Goal: Navigation & Orientation: Find specific page/section

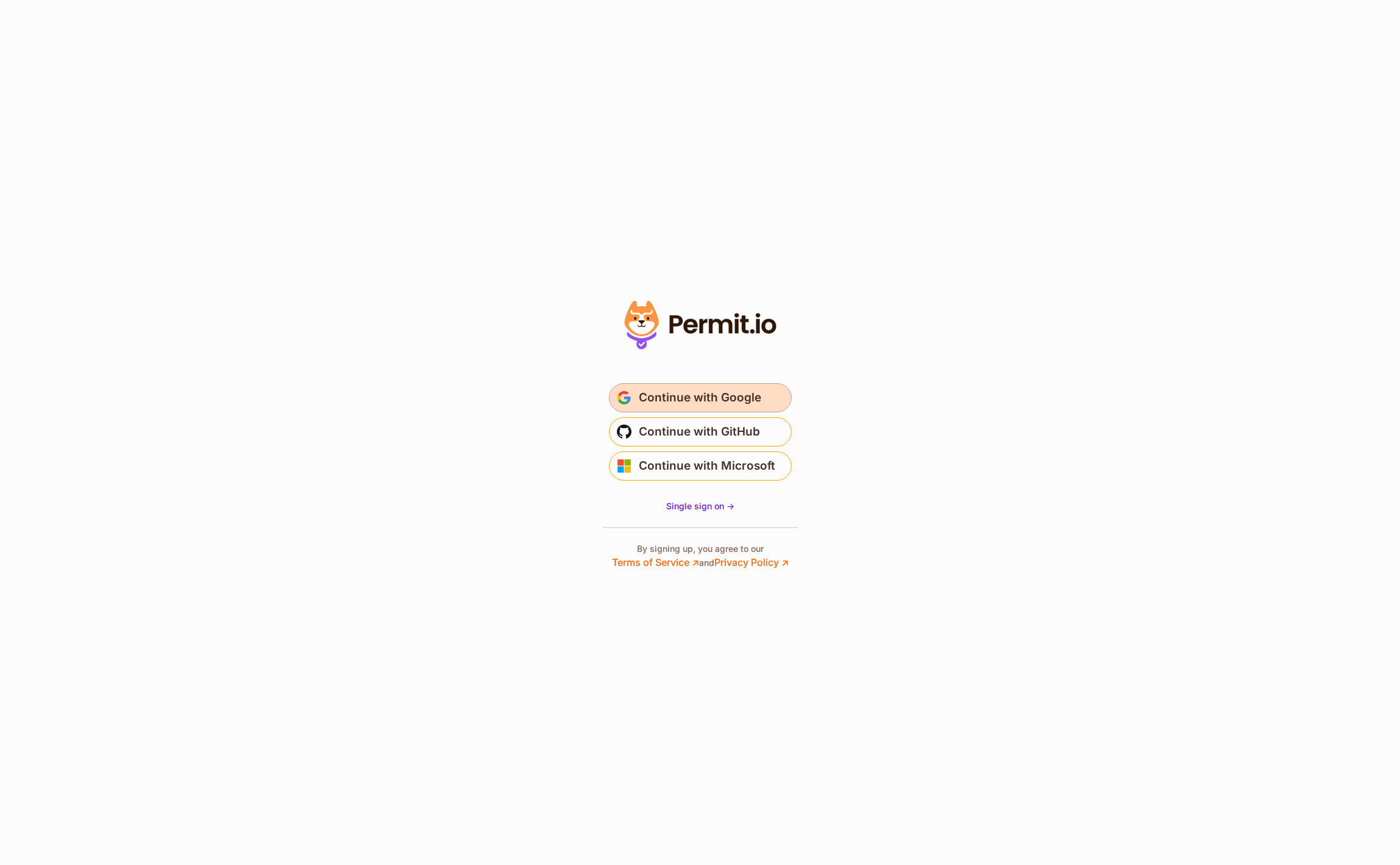
click at [719, 398] on span "Continue with Google" at bounding box center [700, 397] width 123 height 20
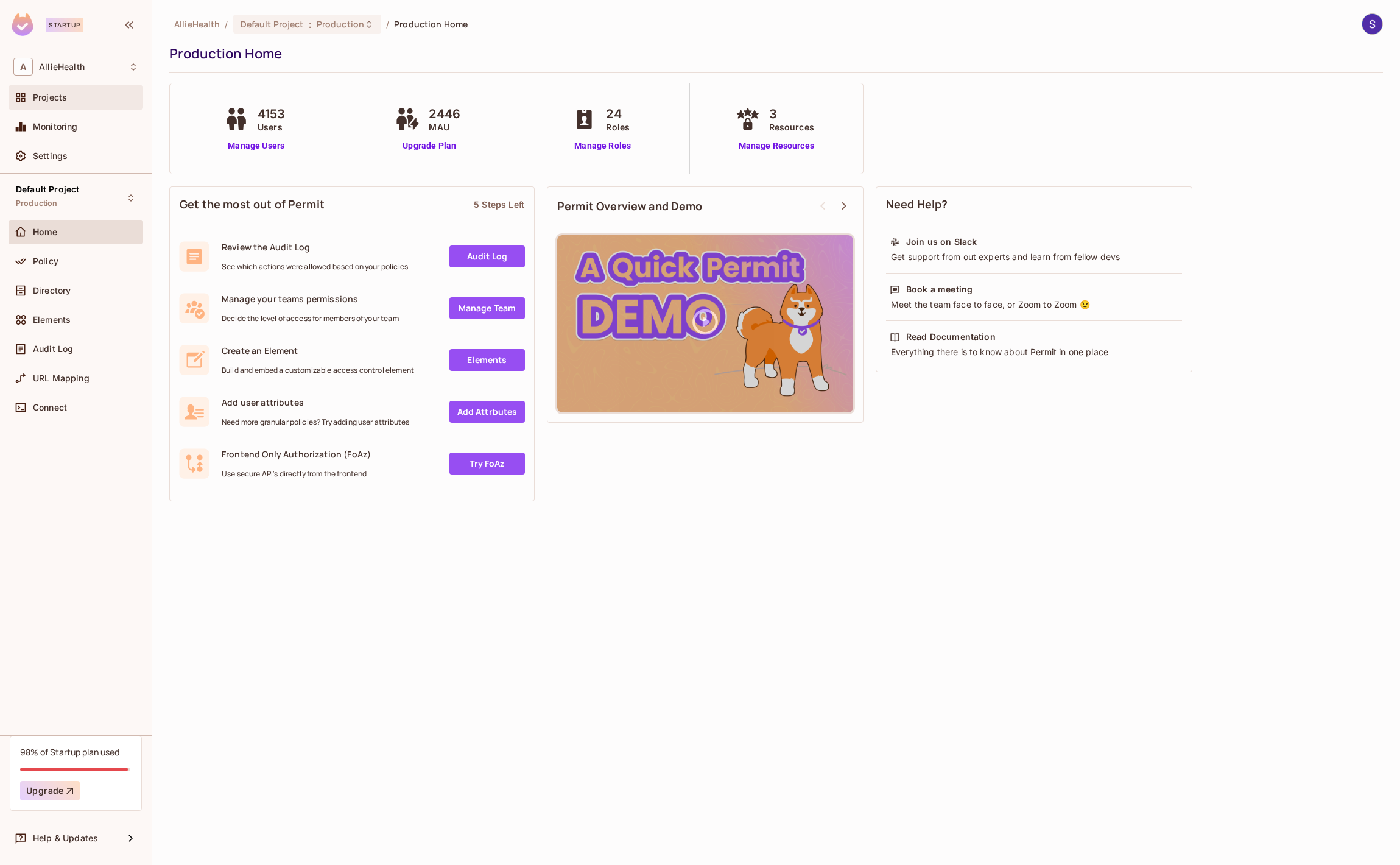
click at [109, 98] on div "Projects" at bounding box center [85, 97] width 105 height 9
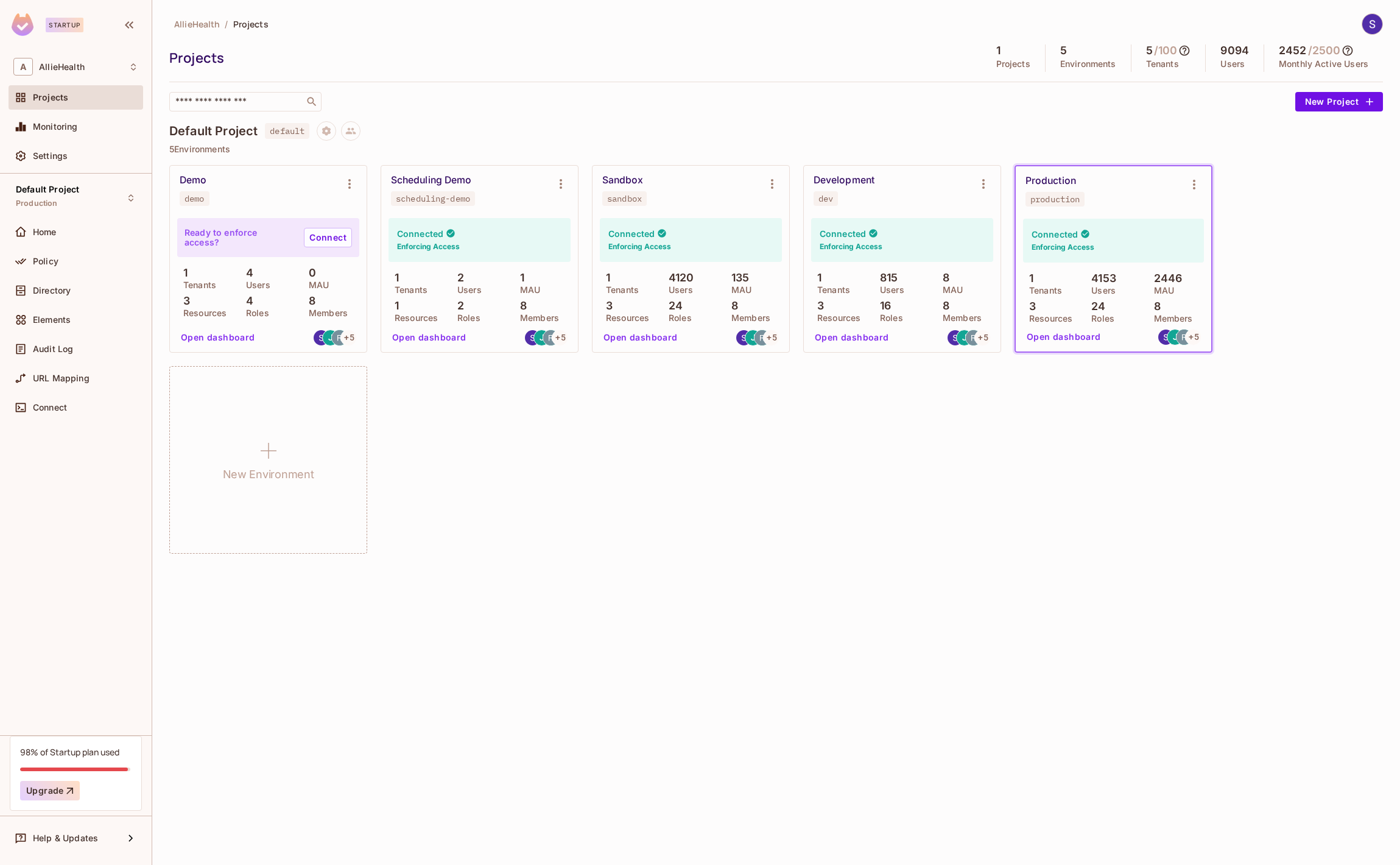
click at [37, 479] on div "Default Project Production Home Policy Directory Elements Audit Log URL Mapping…" at bounding box center [76, 454] width 152 height 562
